Goal: Task Accomplishment & Management: Use online tool/utility

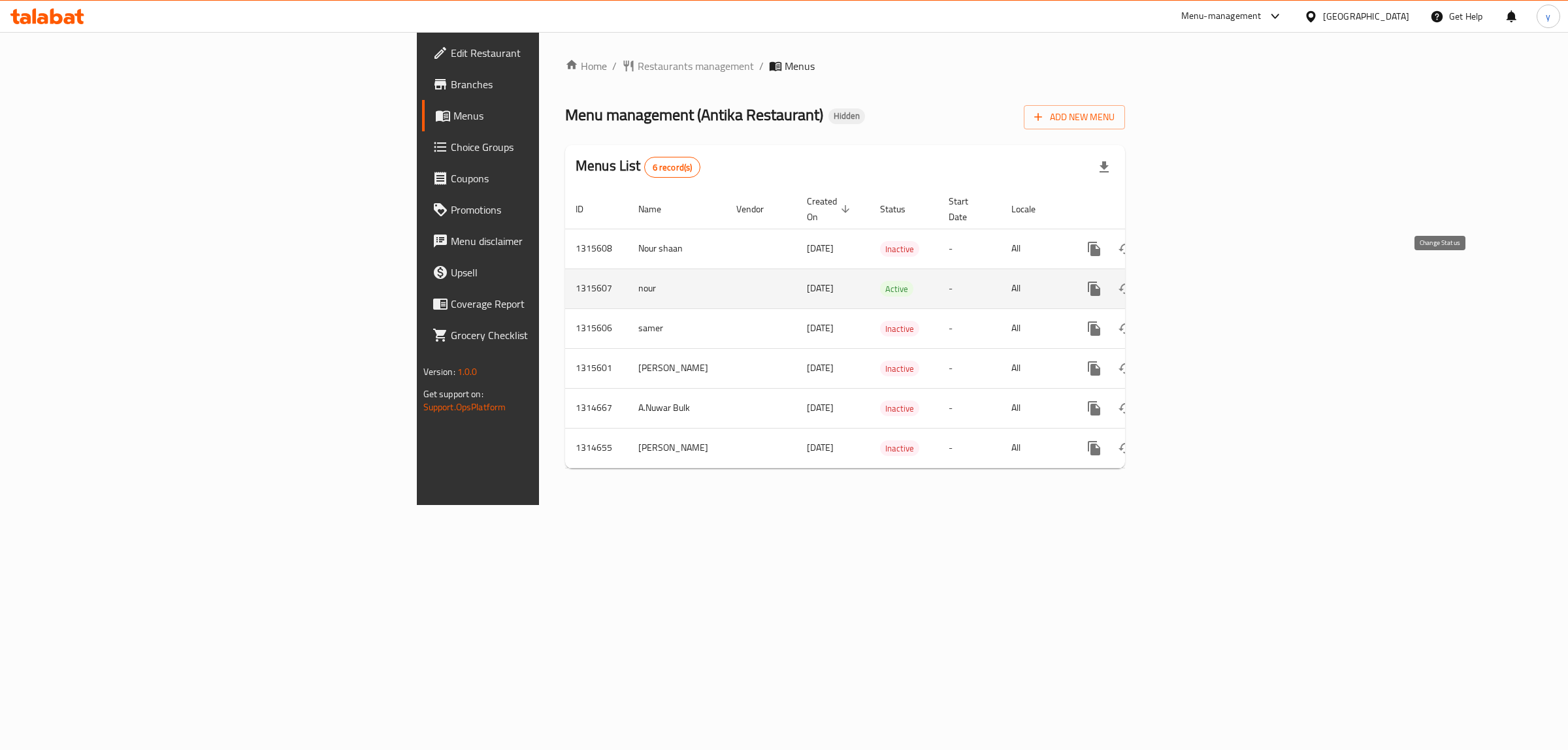
click at [1134, 280] on icon "enhanced table" at bounding box center [1126, 288] width 16 height 16
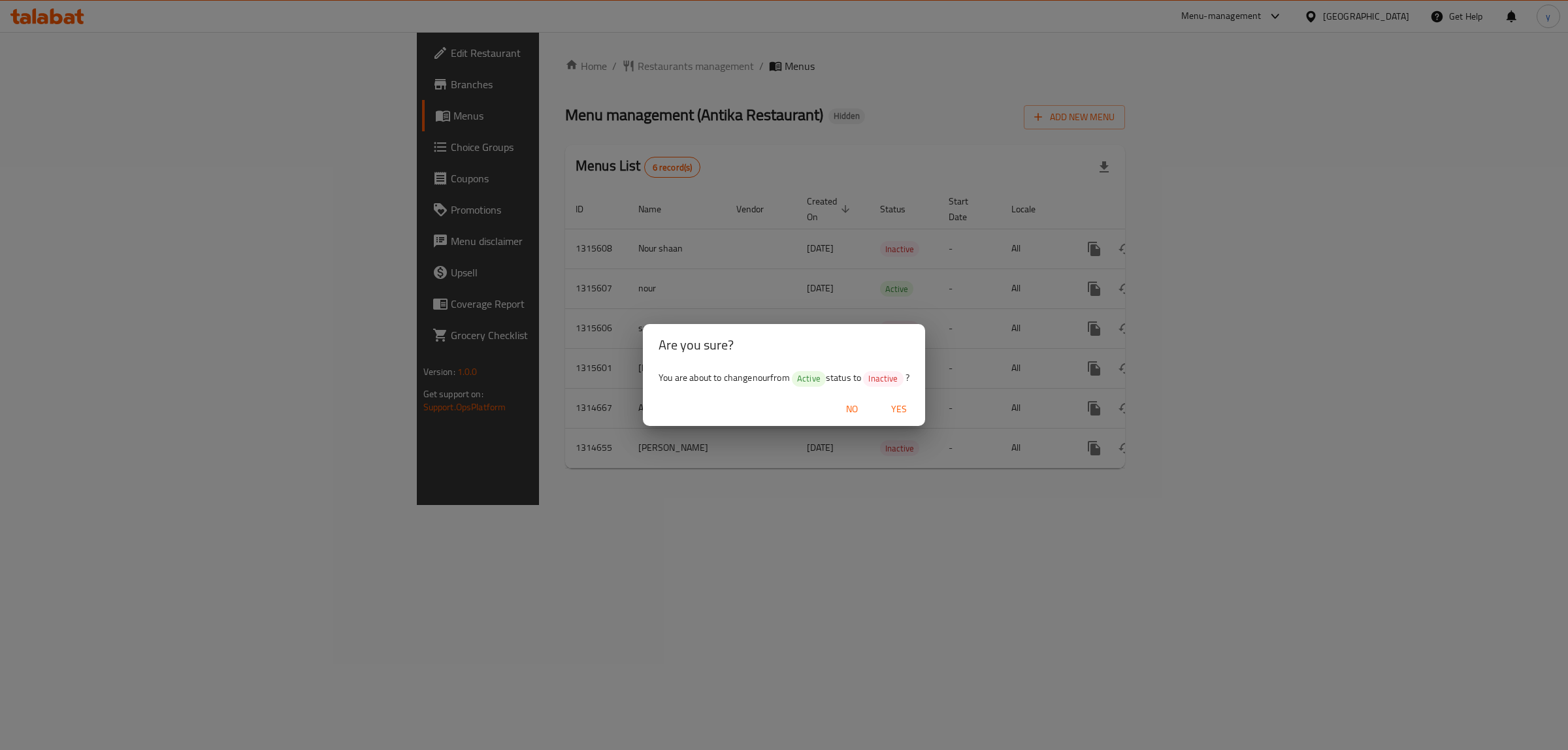
click at [905, 412] on span "Yes" at bounding box center [899, 409] width 31 height 16
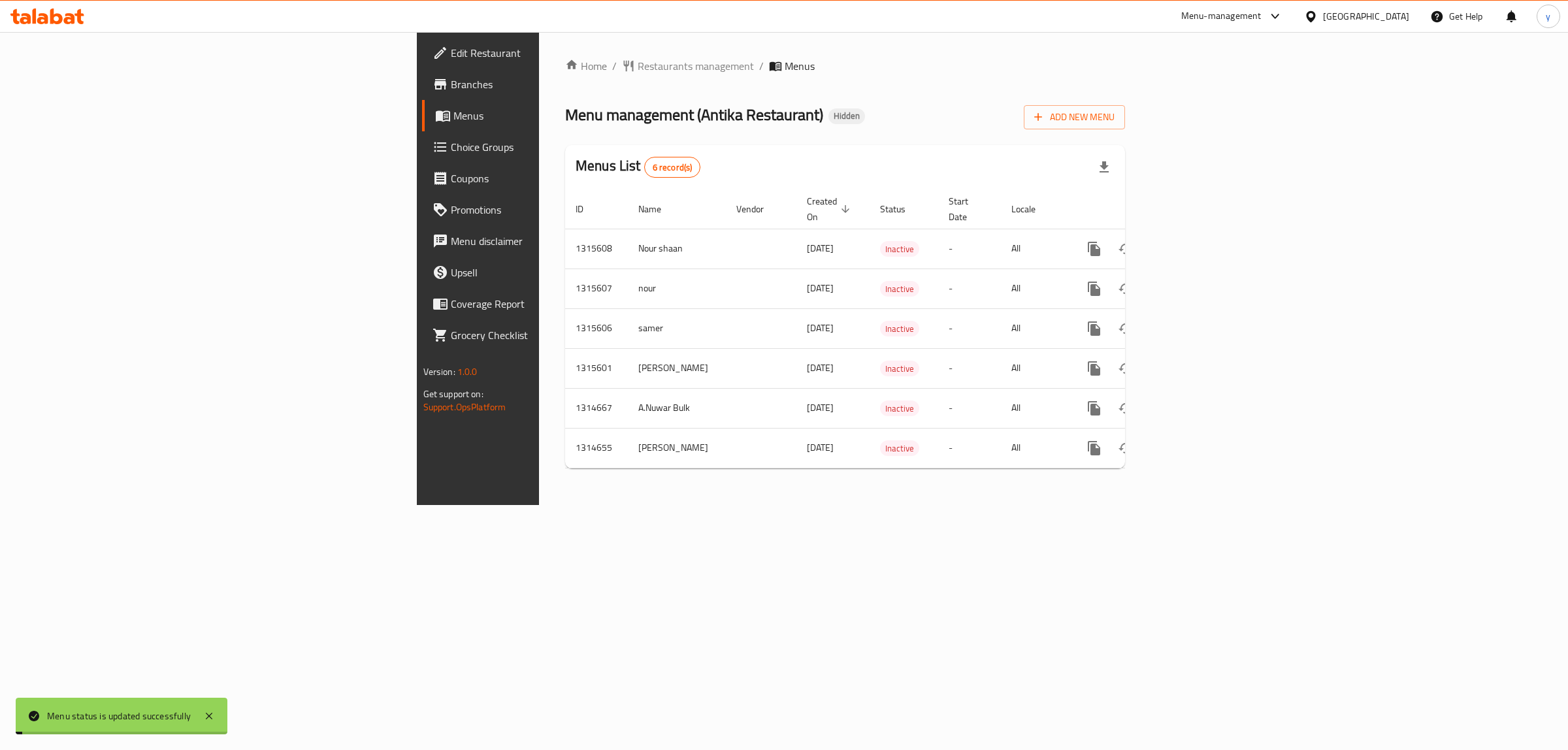
click at [1115, 110] on span "Add New Menu" at bounding box center [1075, 117] width 80 height 16
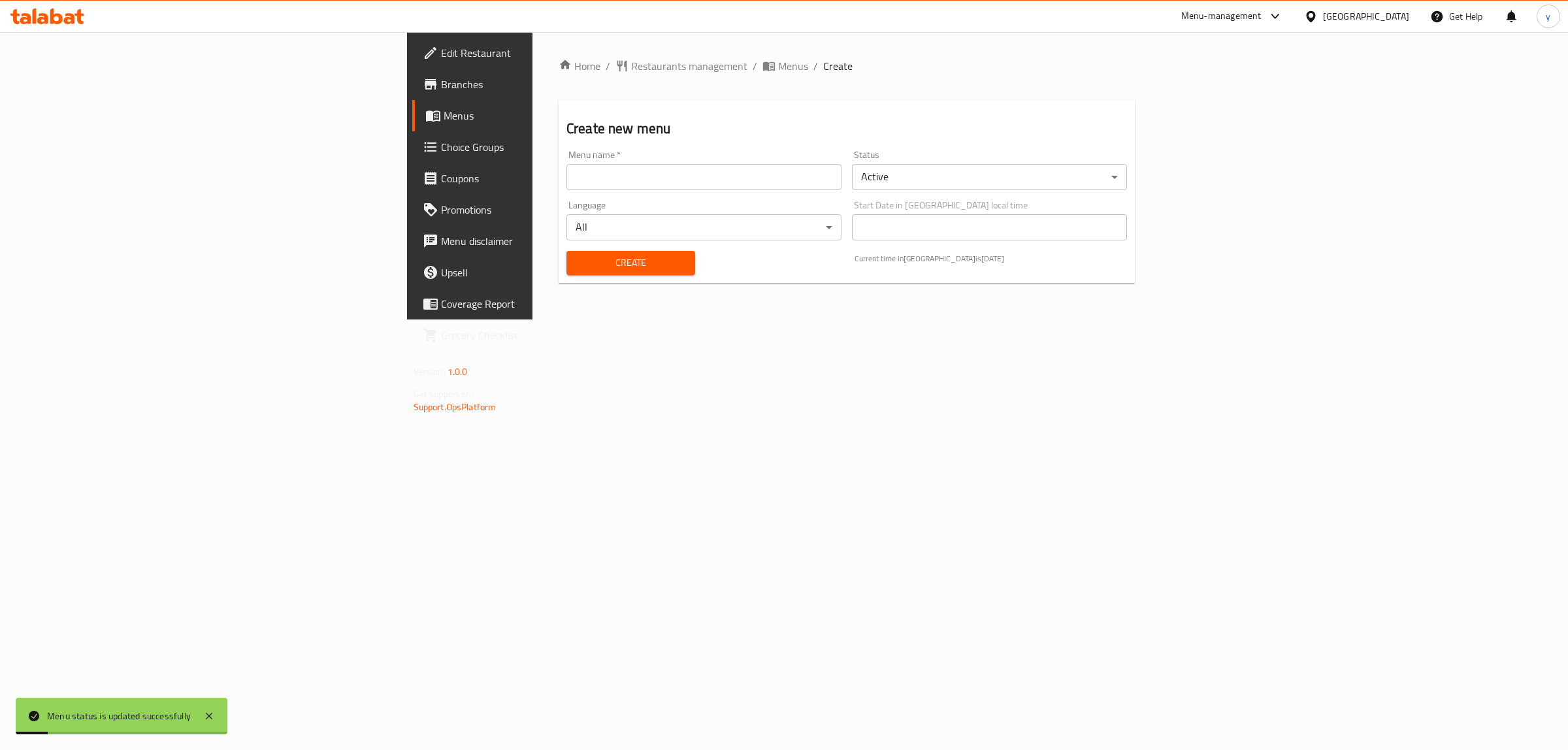
drag, startPoint x: 691, startPoint y: 196, endPoint x: 684, endPoint y: 187, distance: 11.4
click at [689, 194] on div "Menu name   * Menu name * Status Active ​ Language All ​ Start Date in Egypt lo…" at bounding box center [846, 212] width 571 height 135
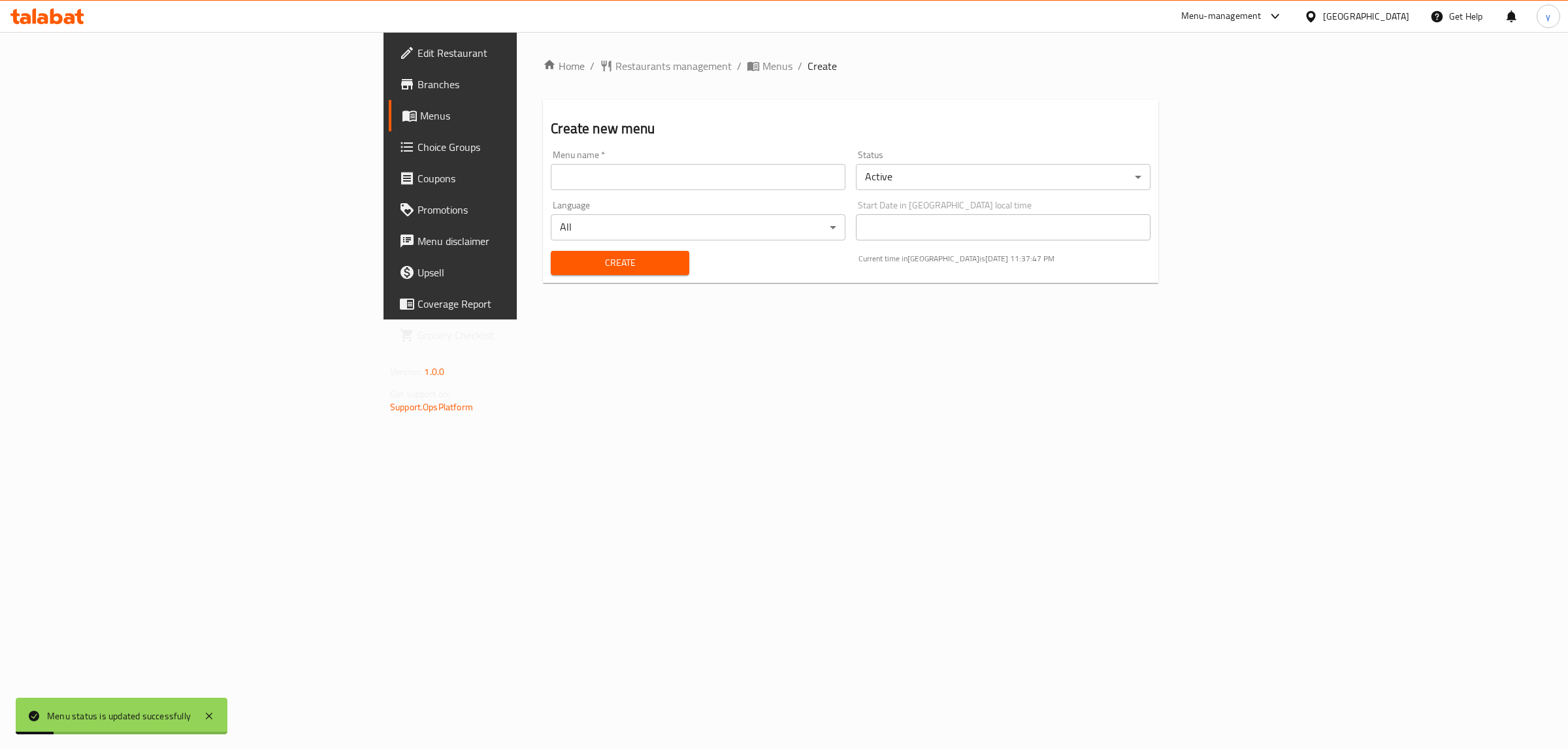
click at [681, 178] on input "text" at bounding box center [698, 177] width 295 height 26
type input "yousef"
click at [590, 254] on button "Create" at bounding box center [619, 262] width 138 height 24
click at [417, 53] on span "Edit Restaurant" at bounding box center [526, 53] width 218 height 16
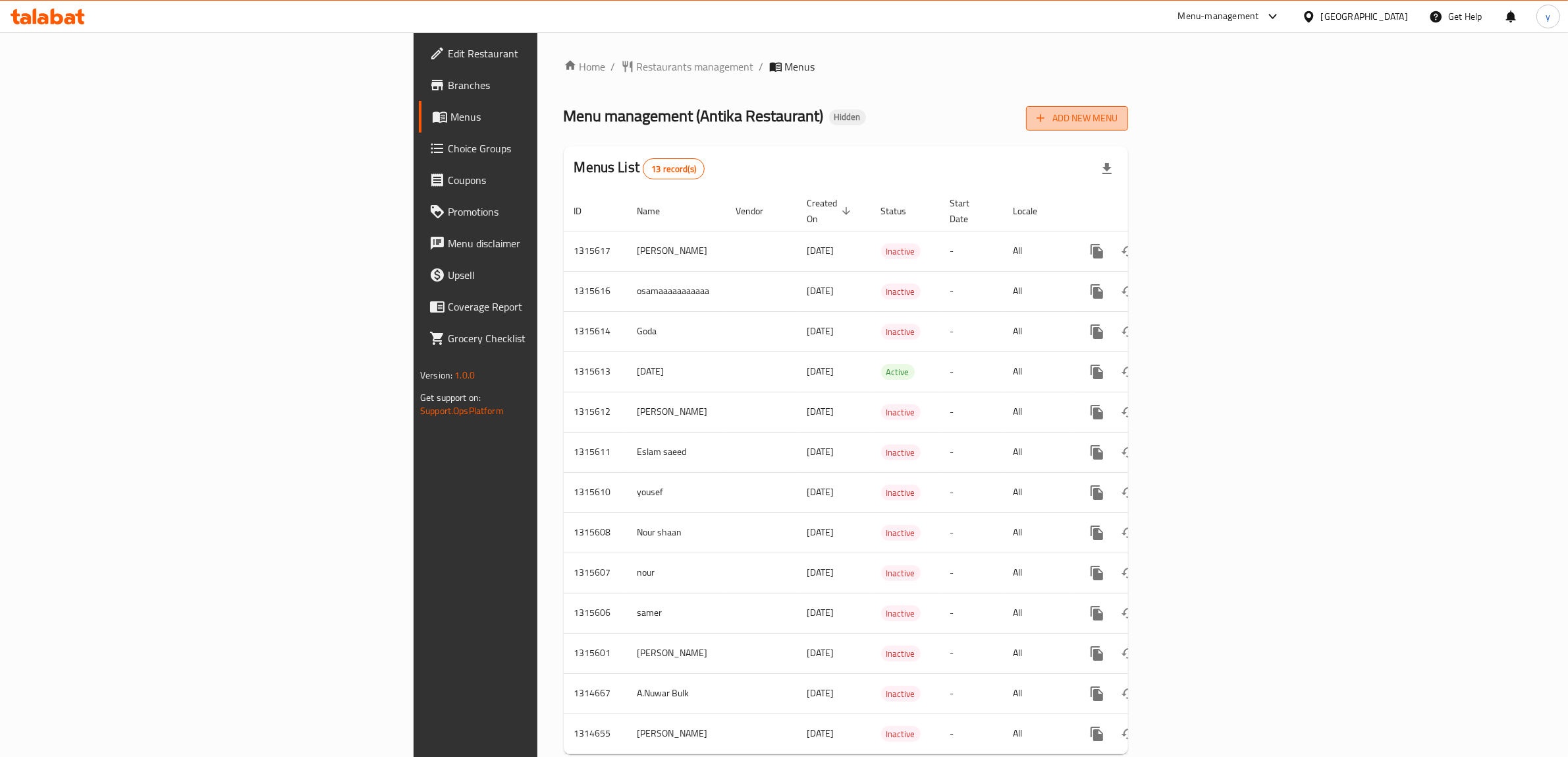
click at [1118, 120] on span "Add New Menu" at bounding box center [1077, 118] width 81 height 16
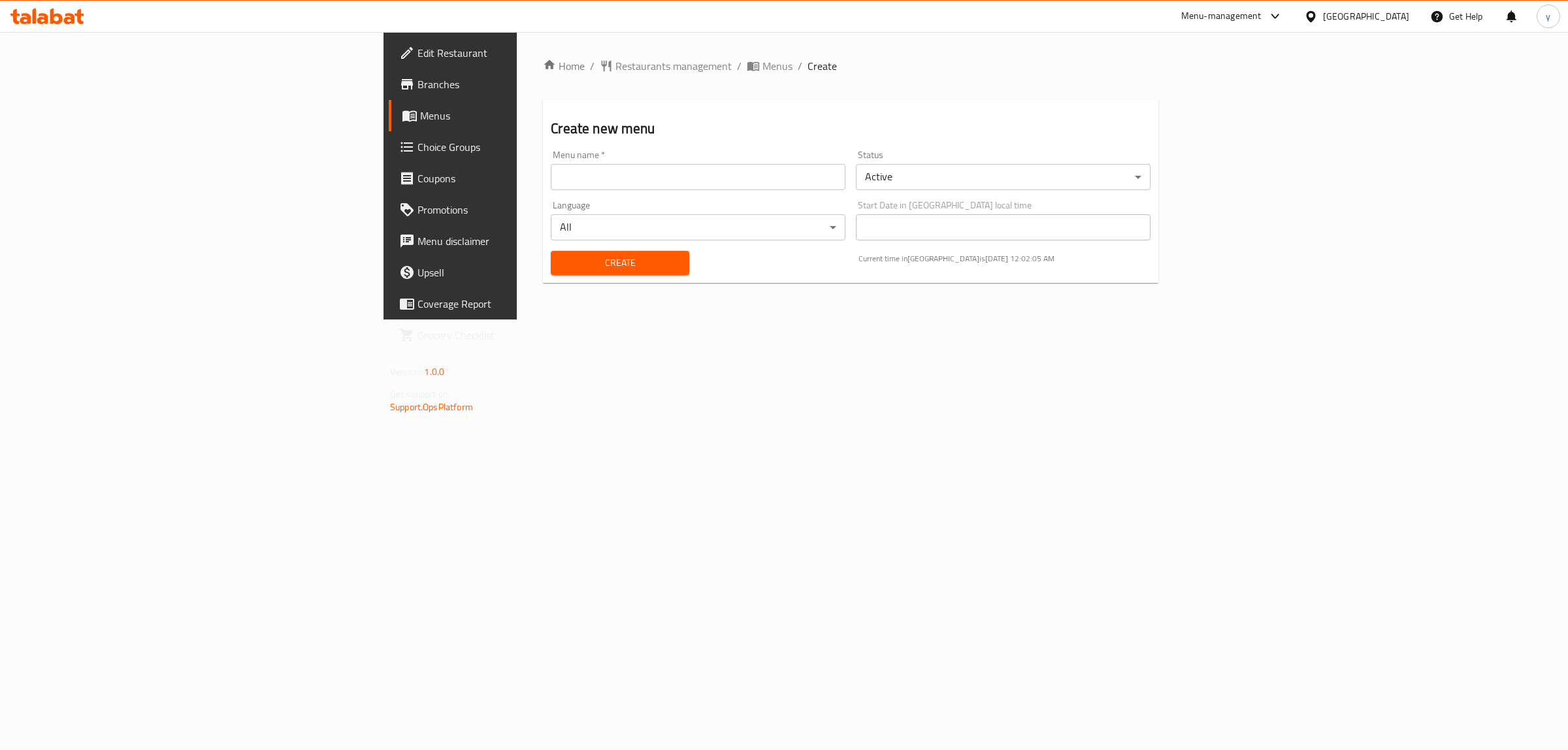
click at [550, 171] on input "text" at bounding box center [698, 177] width 295 height 26
type input "[PERSON_NAME]"
click at [972, 171] on body "​ Menu-management [GEOGRAPHIC_DATA] Get Help y Edit Restaurant Branches Menus C…" at bounding box center [784, 391] width 1568 height 718
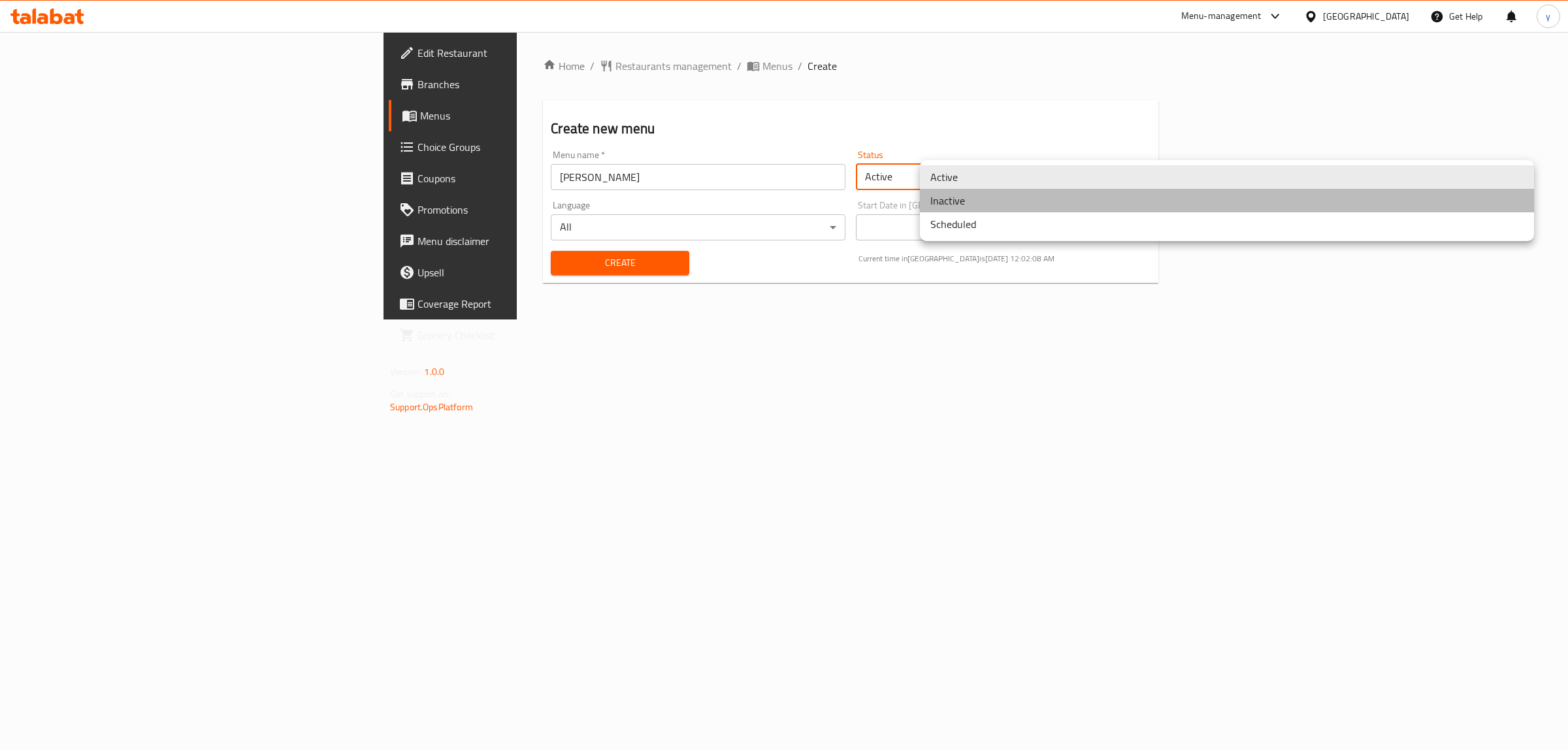
click at [980, 203] on li "Inactive" at bounding box center [1227, 200] width 614 height 23
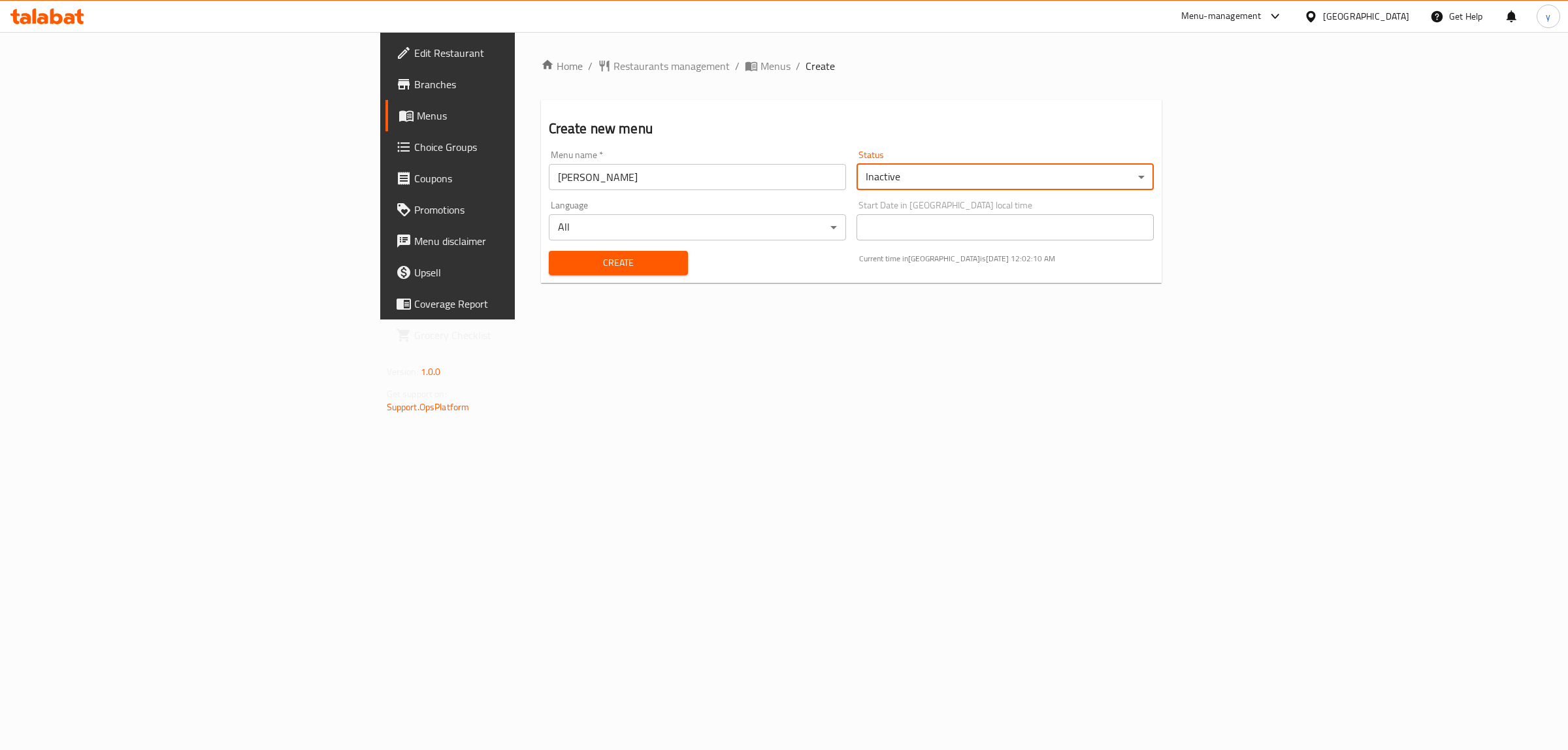
click at [559, 260] on span "Create" at bounding box center [618, 262] width 119 height 16
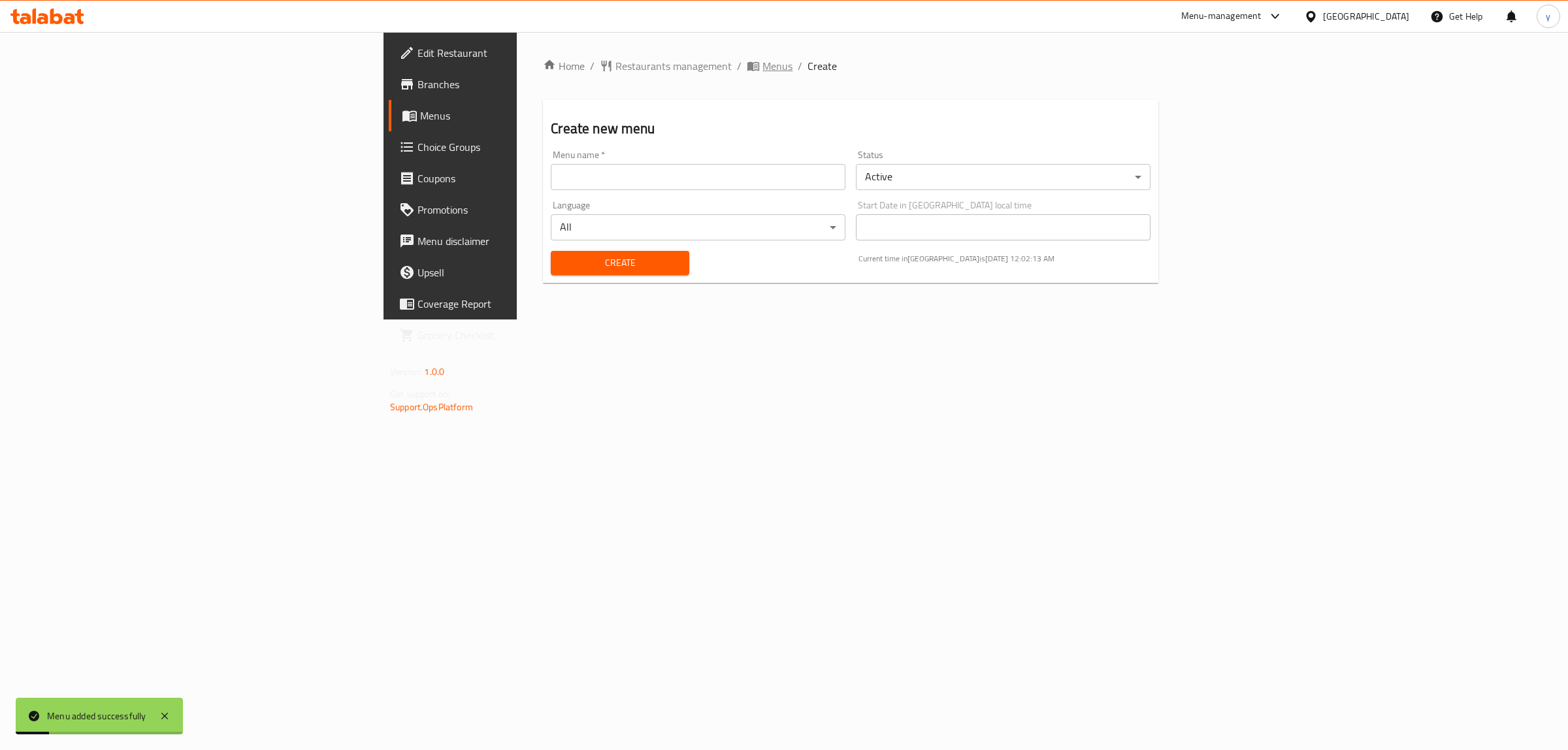
click at [747, 67] on span "breadcrumb" at bounding box center [755, 66] width 16 height 13
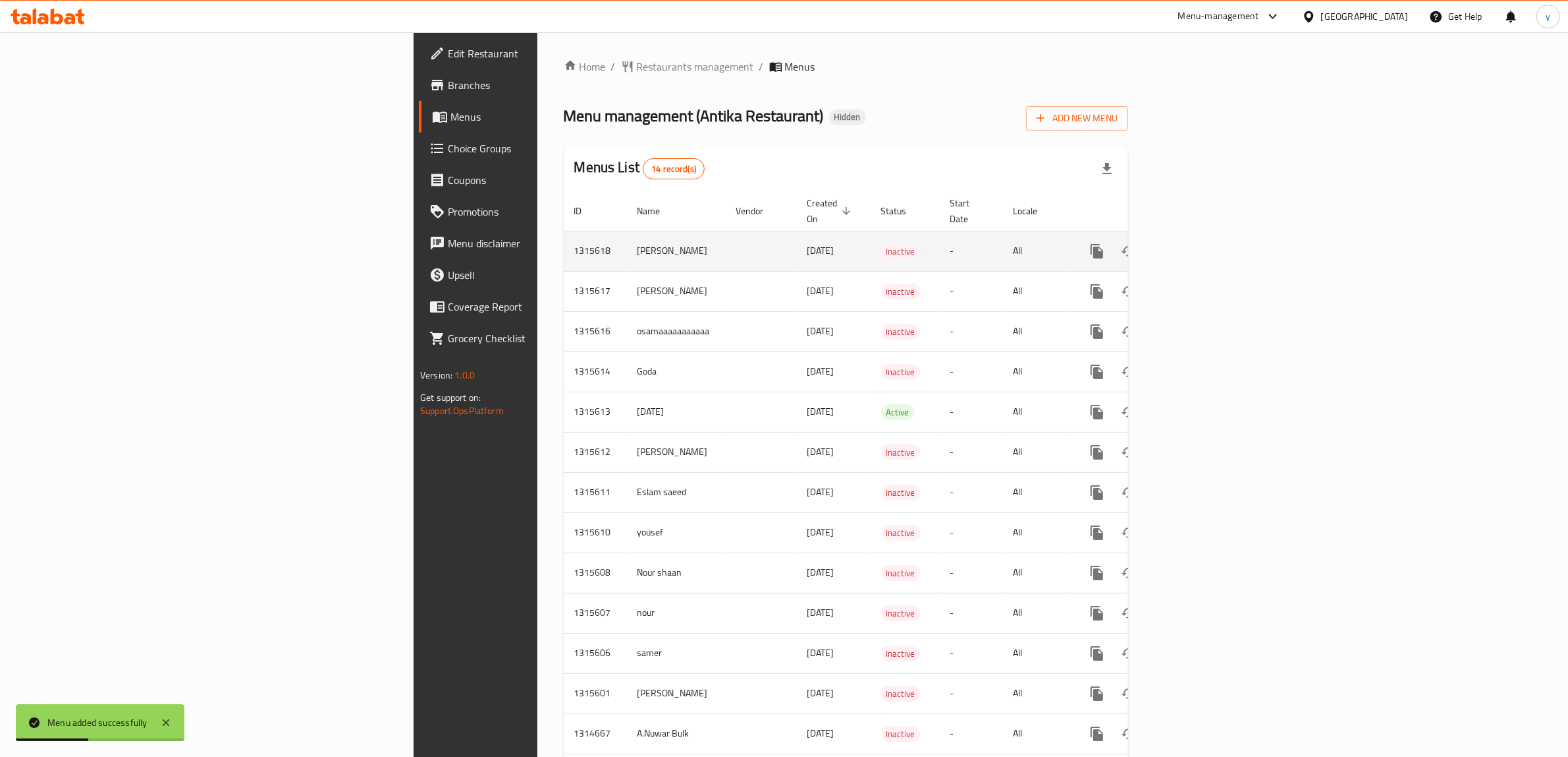
click at [1208, 235] on link "enhanced table" at bounding box center [1192, 251] width 32 height 32
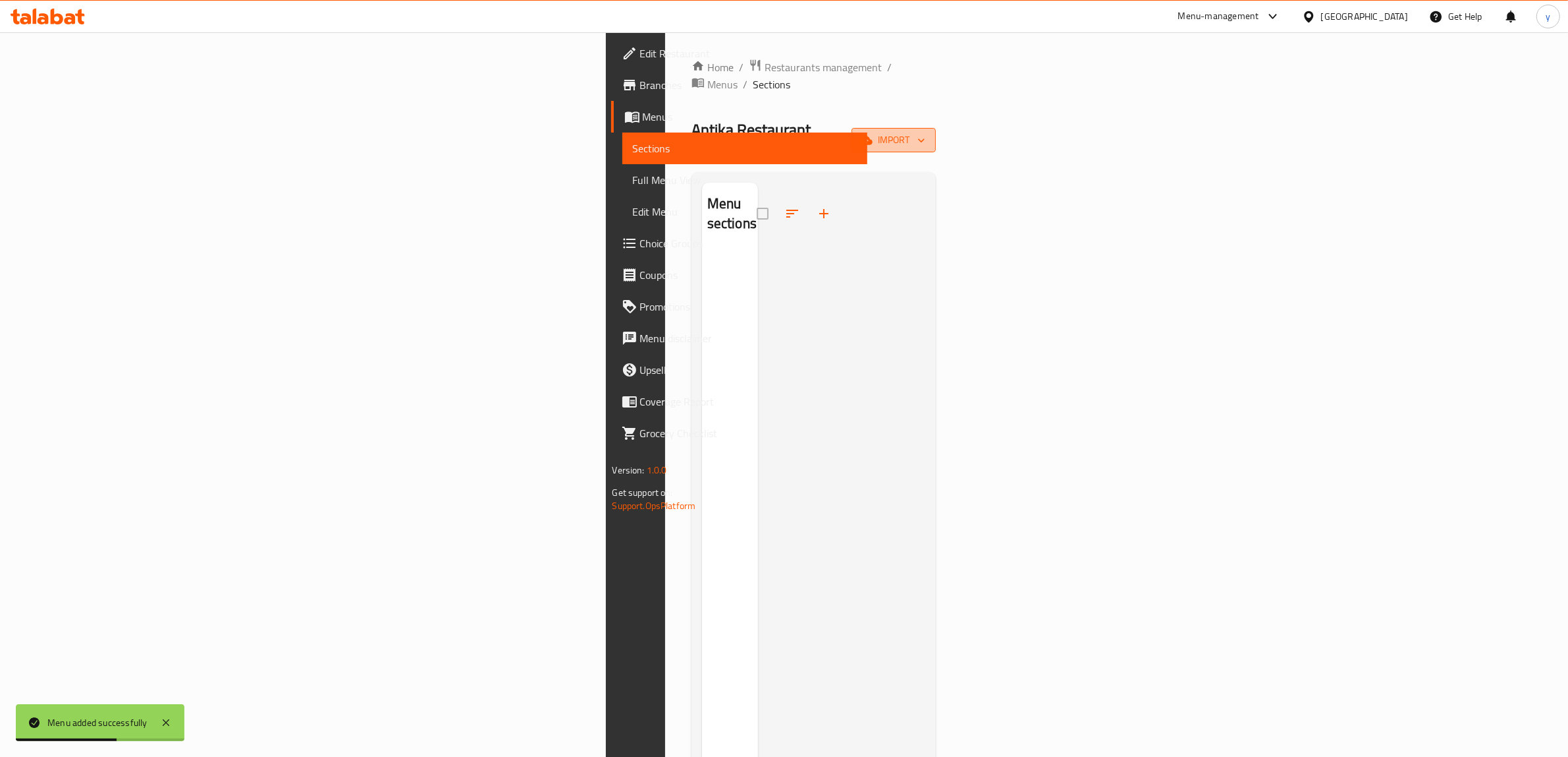
click at [925, 132] on span "import" at bounding box center [893, 140] width 63 height 16
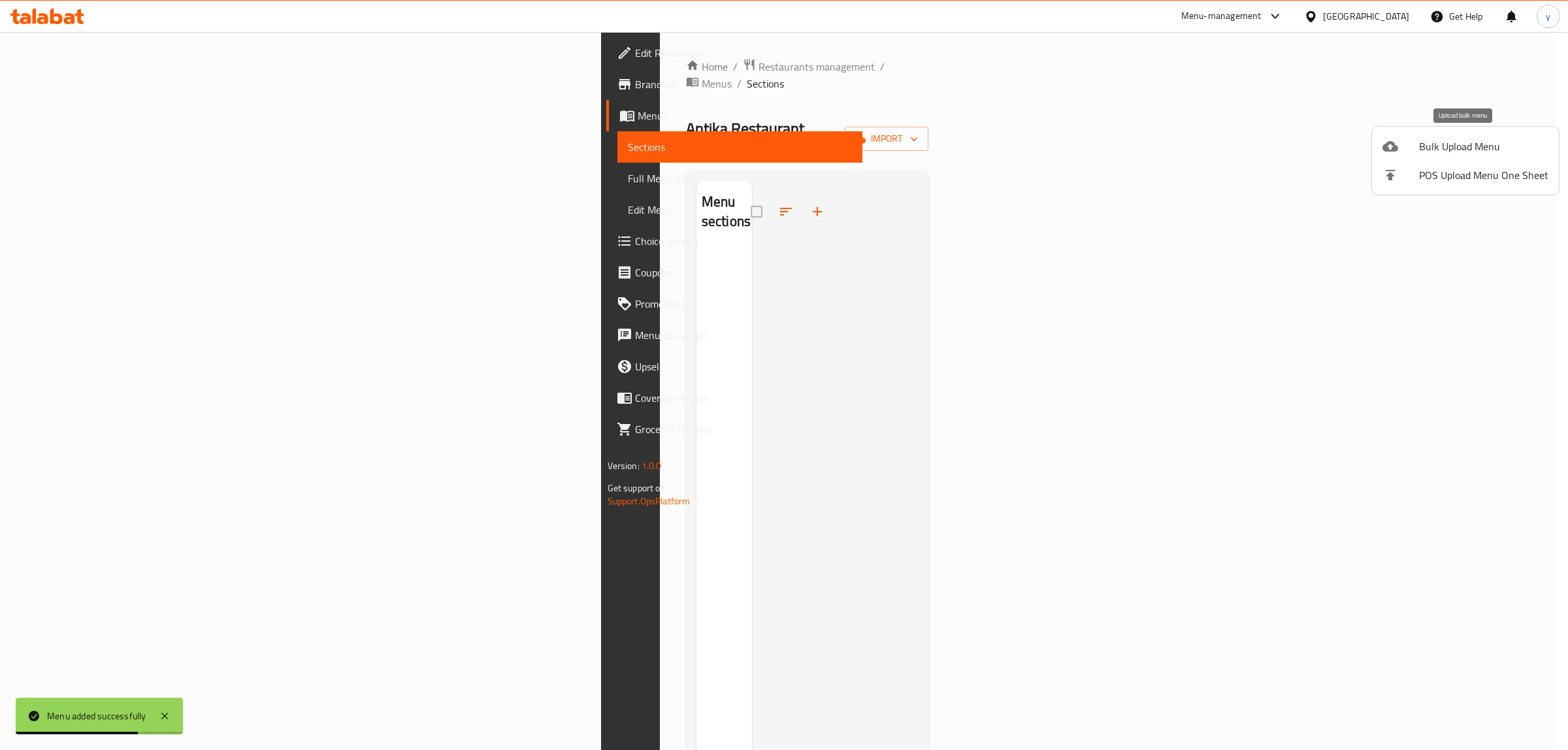
click at [1477, 148] on span "Bulk Upload Menu" at bounding box center [1483, 146] width 130 height 16
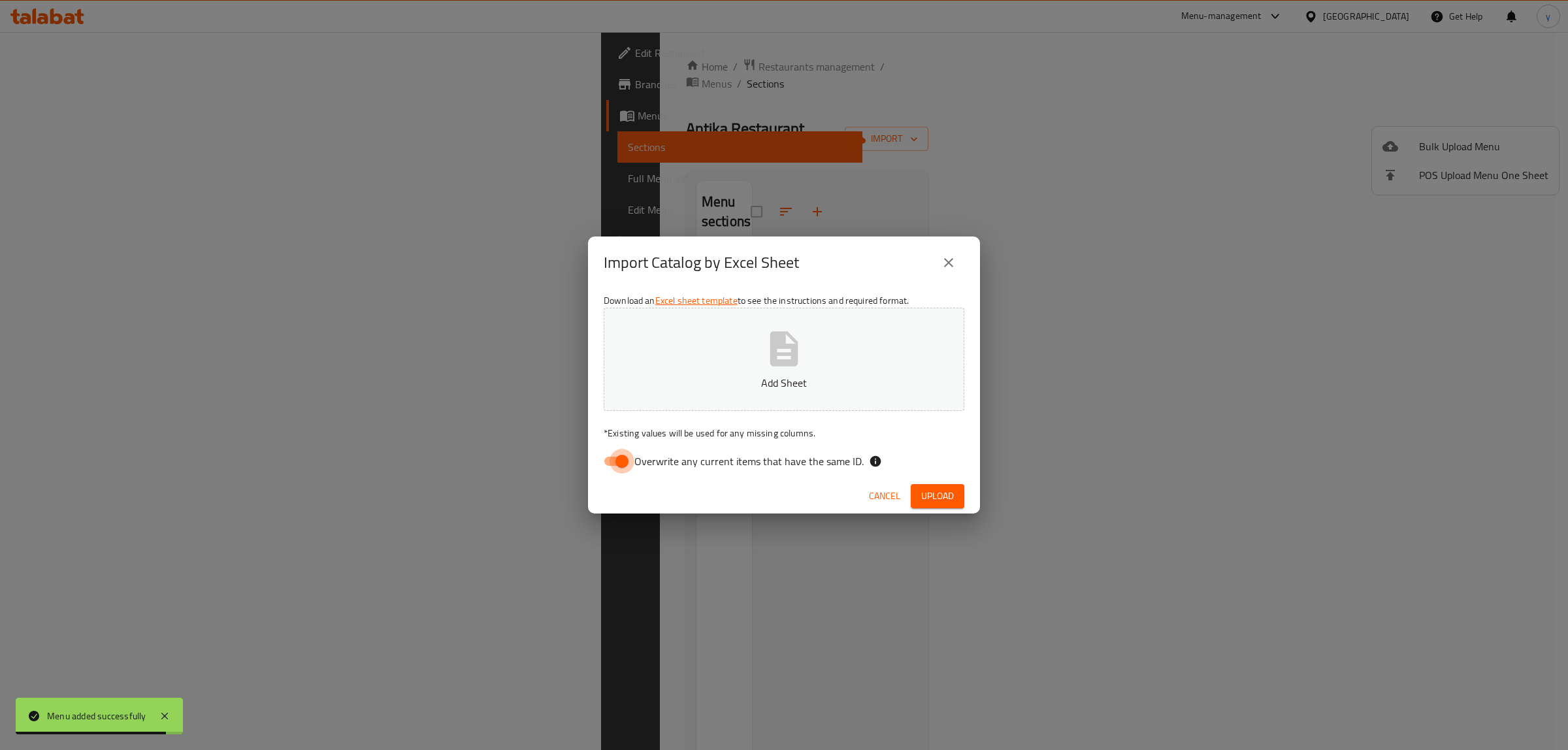
click at [619, 454] on input "Overwrite any current items that have the same ID." at bounding box center [621, 461] width 74 height 25
checkbox input "false"
click at [944, 490] on span "Upload" at bounding box center [937, 496] width 33 height 16
click at [944, 492] on span "Upload" at bounding box center [937, 496] width 33 height 16
click at [940, 493] on span "button" at bounding box center [943, 496] width 21 height 13
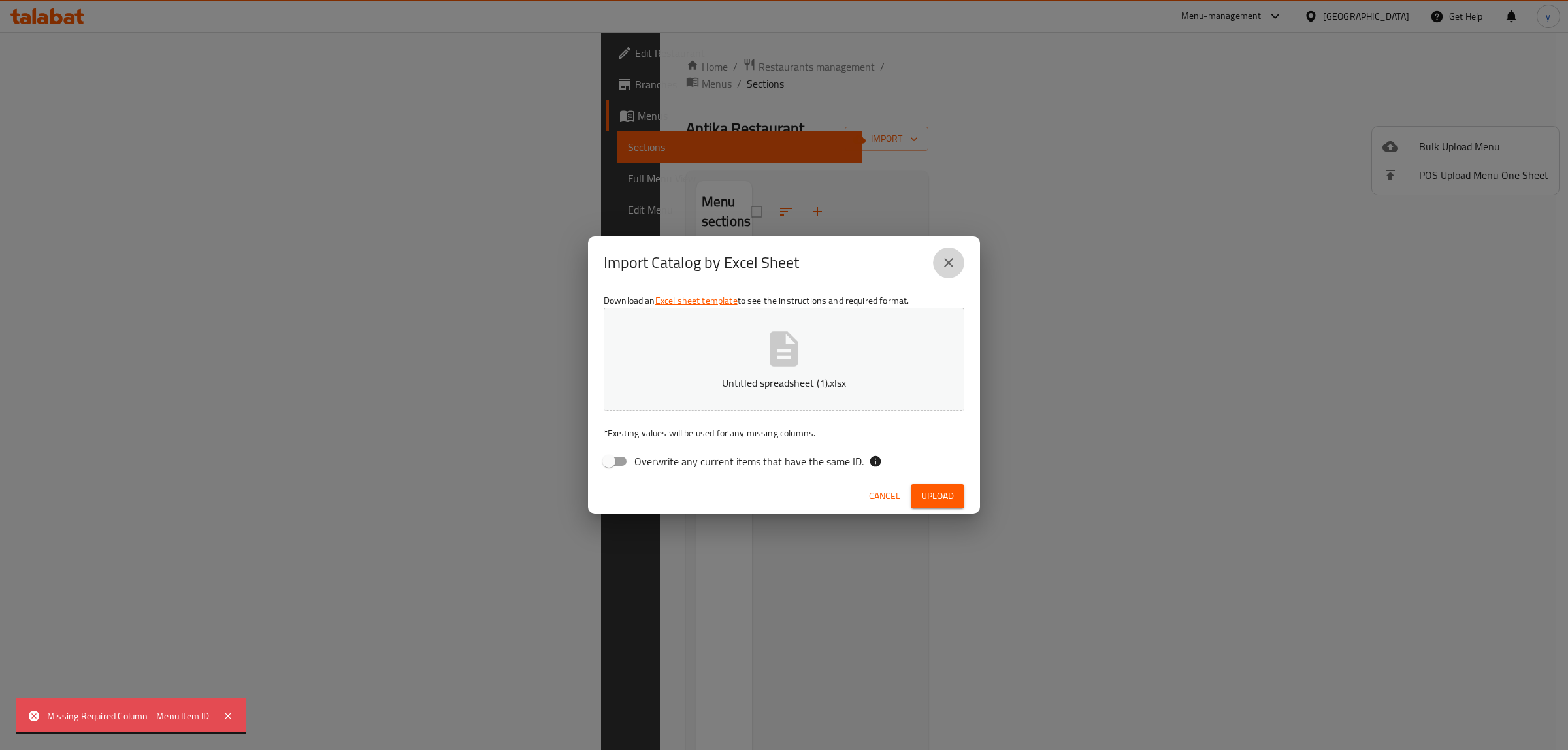
click at [954, 253] on button "close" at bounding box center [948, 262] width 31 height 31
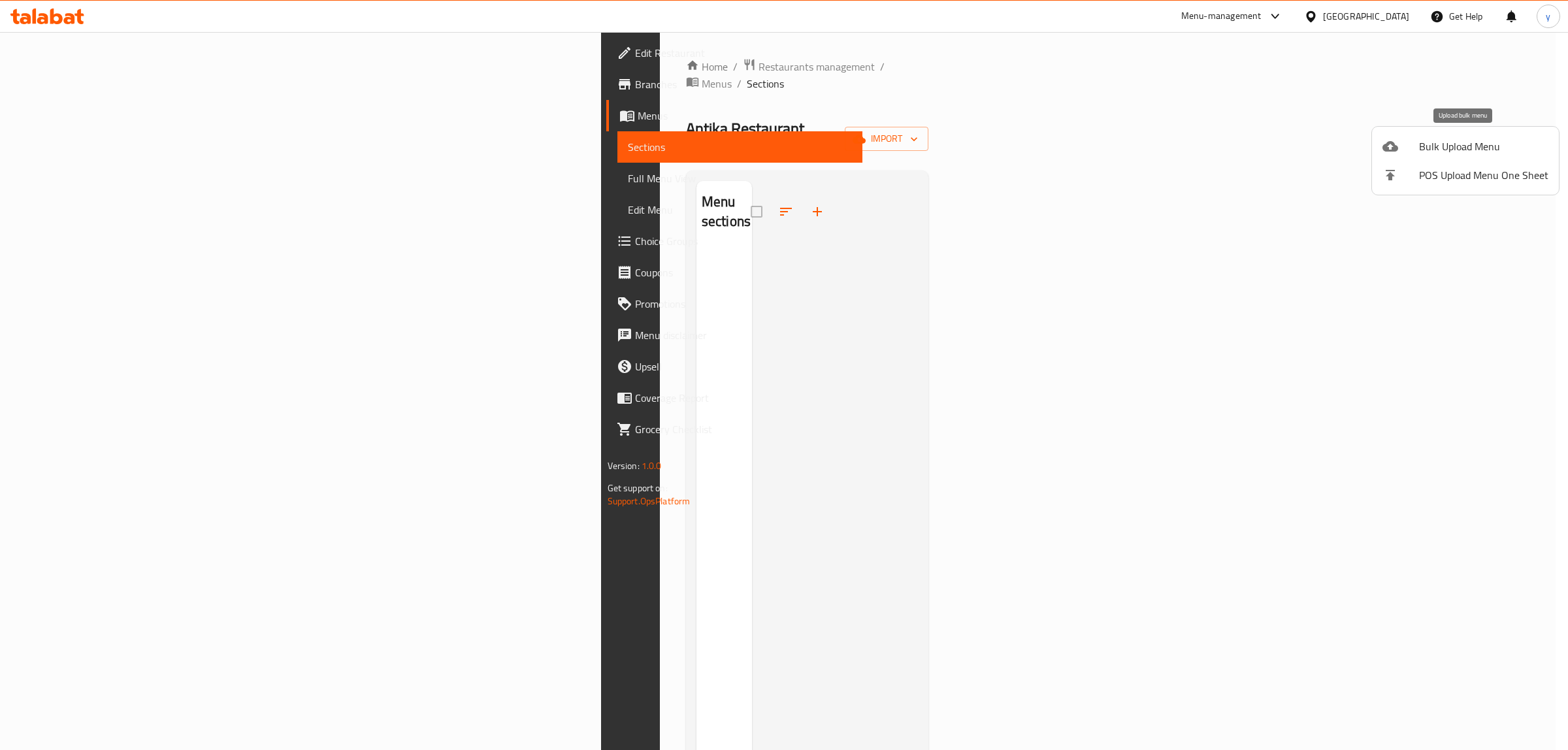
click at [1430, 148] on span "Bulk Upload Menu" at bounding box center [1483, 146] width 130 height 16
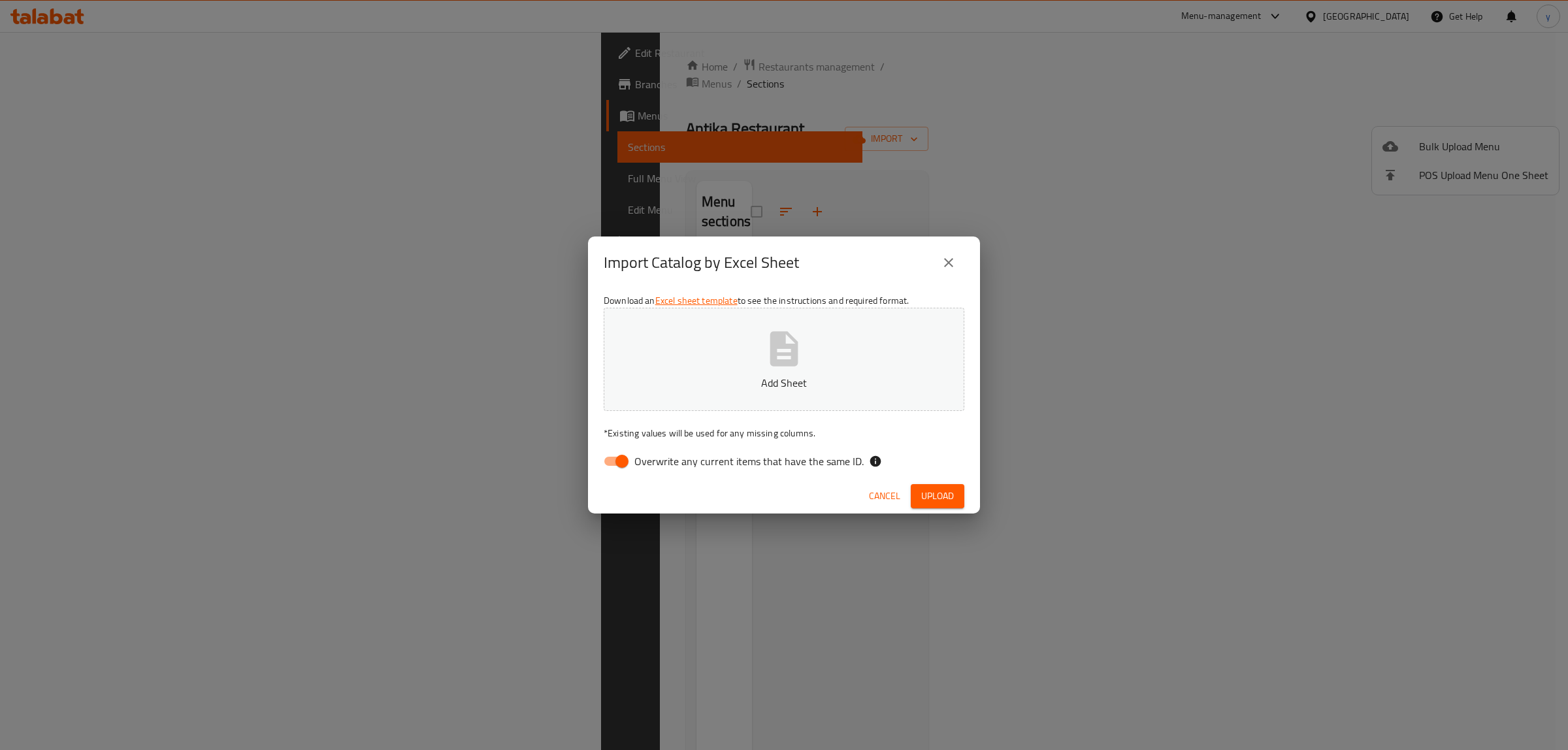
click at [615, 468] on input "Overwrite any current items that have the same ID." at bounding box center [621, 461] width 74 height 25
checkbox input "false"
click at [930, 497] on span "Upload" at bounding box center [937, 496] width 33 height 16
click at [869, 496] on span "Cancel" at bounding box center [885, 496] width 31 height 16
